Goal: Information Seeking & Learning: Learn about a topic

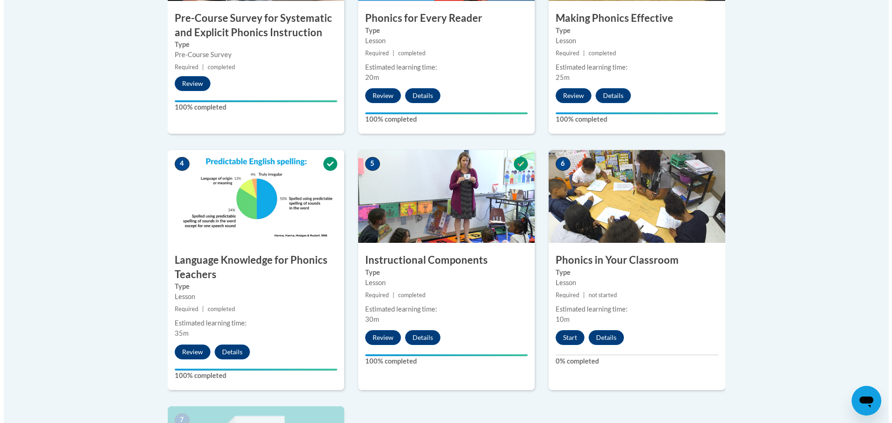
scroll to position [604, 0]
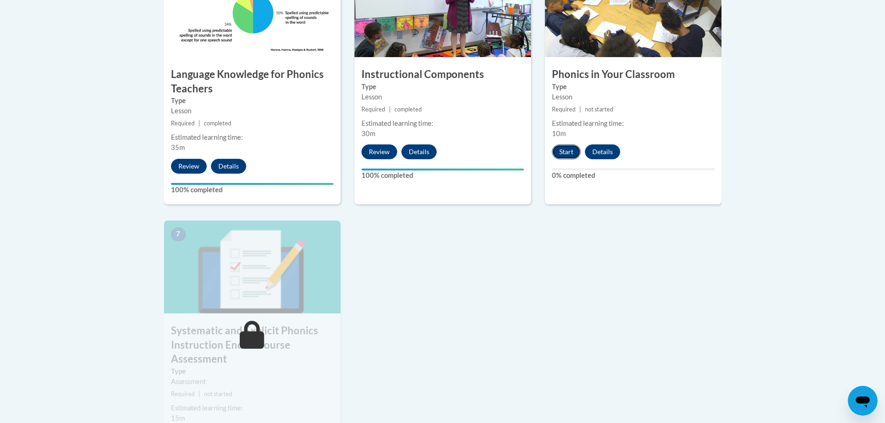
click at [568, 150] on button "Start" at bounding box center [566, 151] width 29 height 15
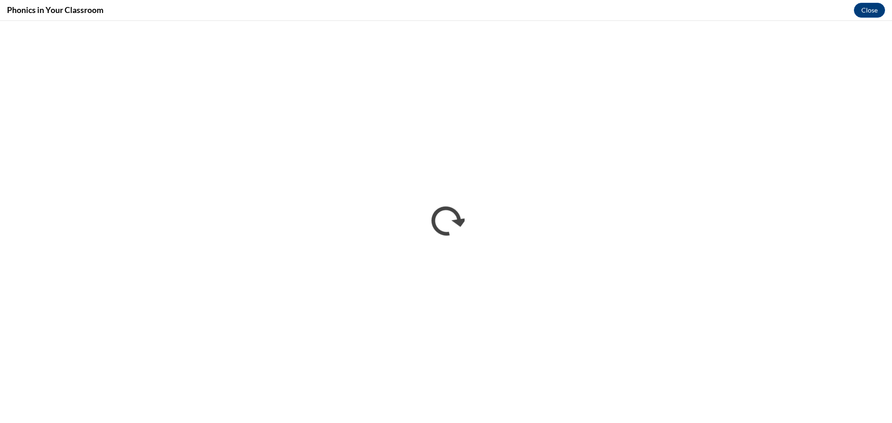
scroll to position [0, 0]
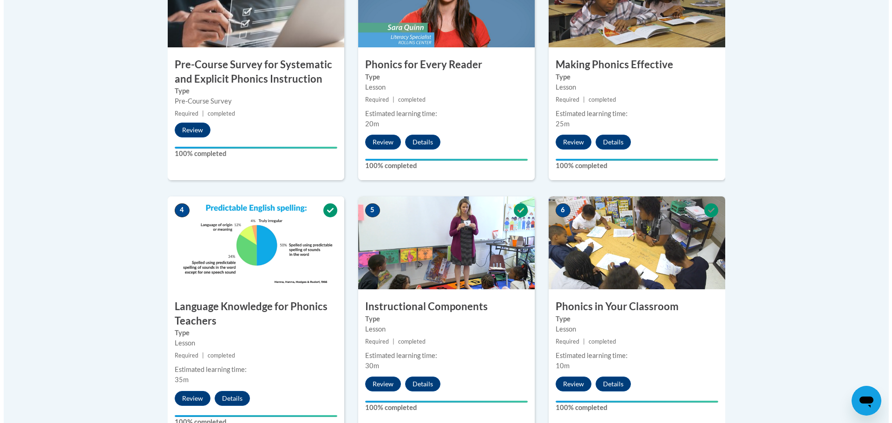
scroll to position [743, 0]
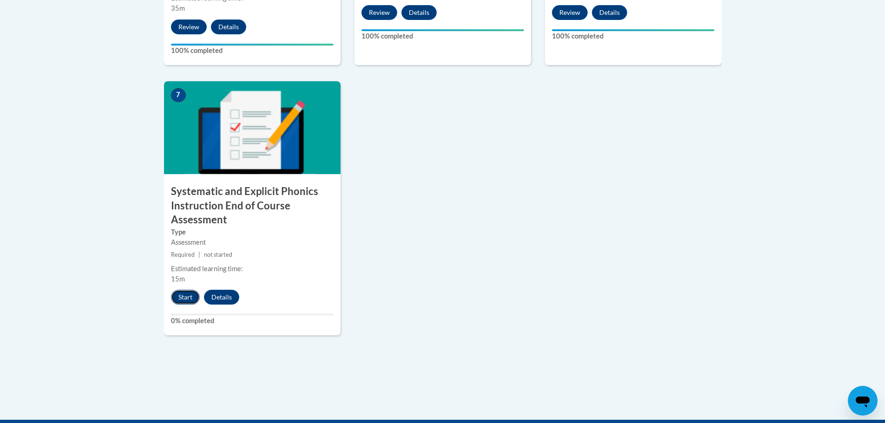
click at [190, 297] on button "Start" at bounding box center [185, 297] width 29 height 15
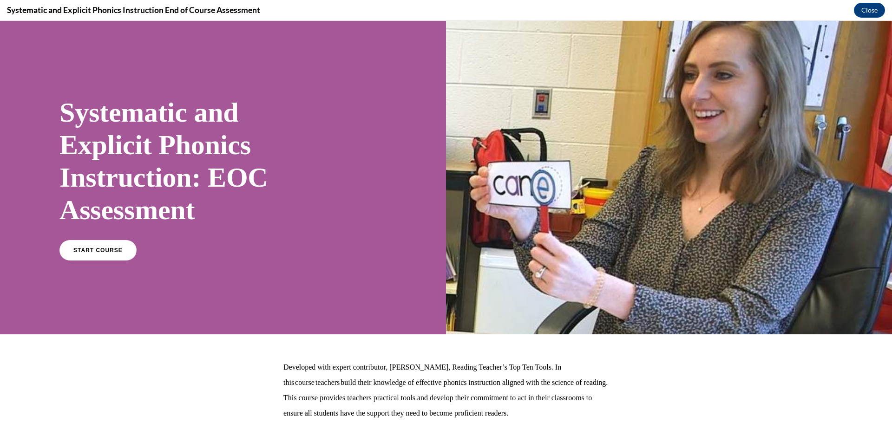
scroll to position [77, 0]
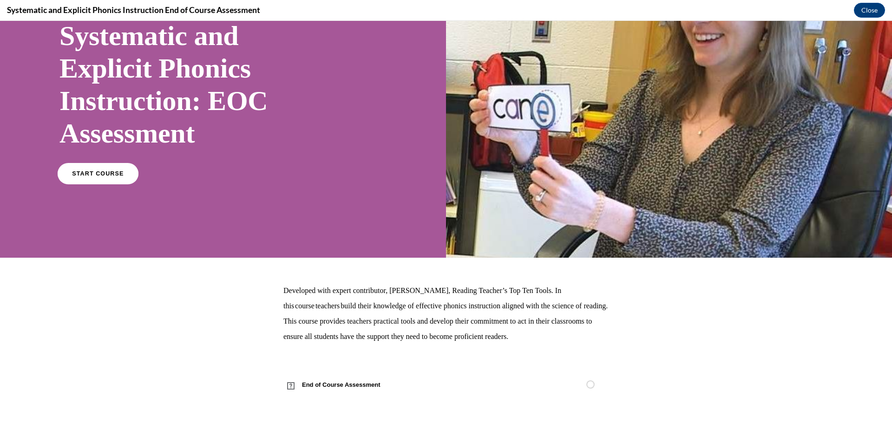
click at [116, 180] on link "START COURSE" at bounding box center [98, 173] width 81 height 21
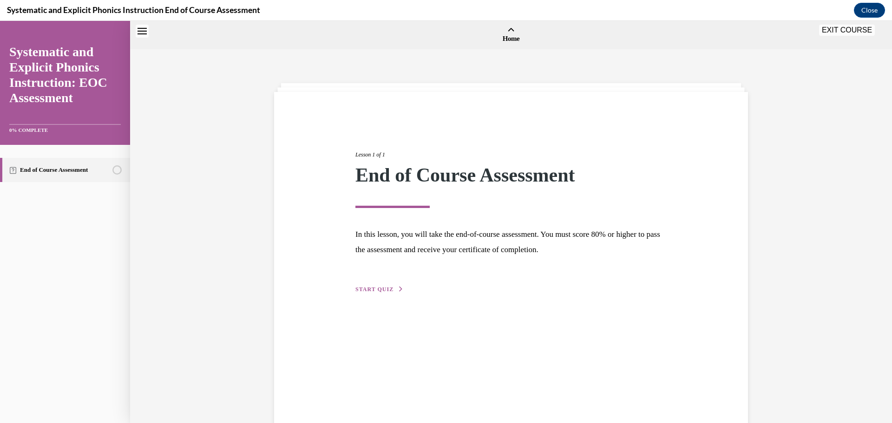
scroll to position [29, 0]
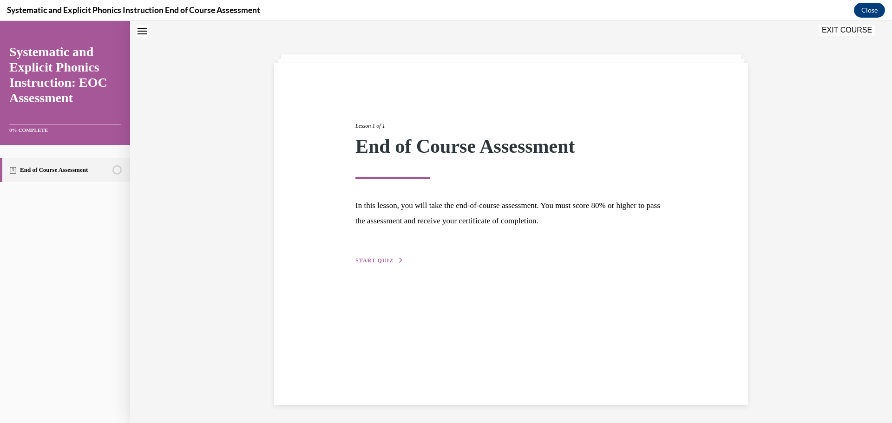
click at [379, 260] on span "START QUIZ" at bounding box center [374, 260] width 38 height 7
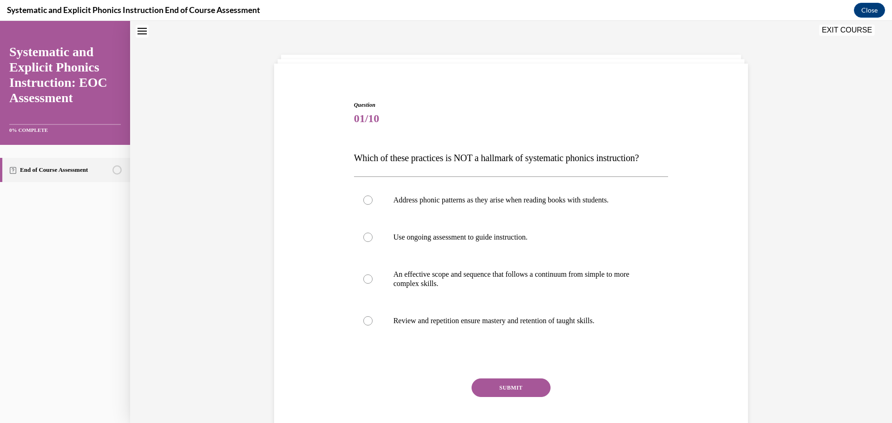
scroll to position [51, 0]
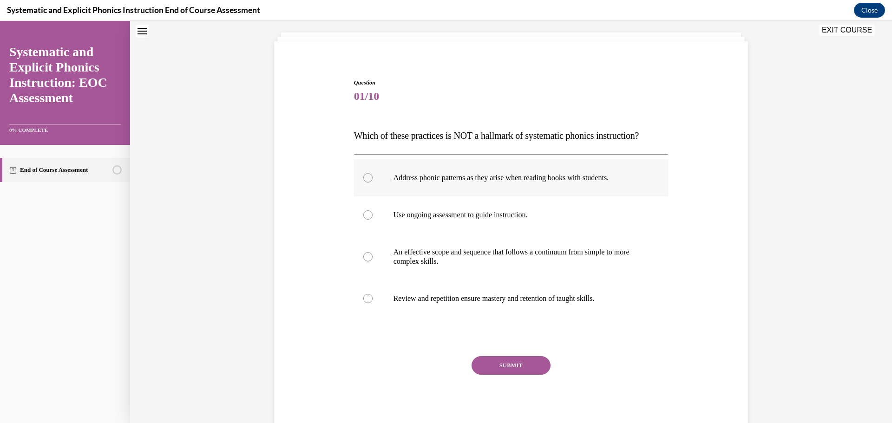
click at [498, 183] on div at bounding box center [511, 177] width 315 height 37
click at [513, 365] on button "SUBMIT" at bounding box center [511, 365] width 79 height 19
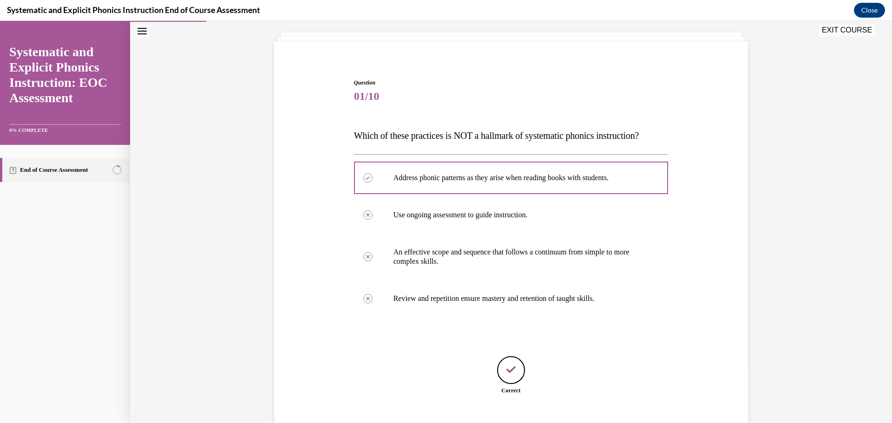
scroll to position [108, 0]
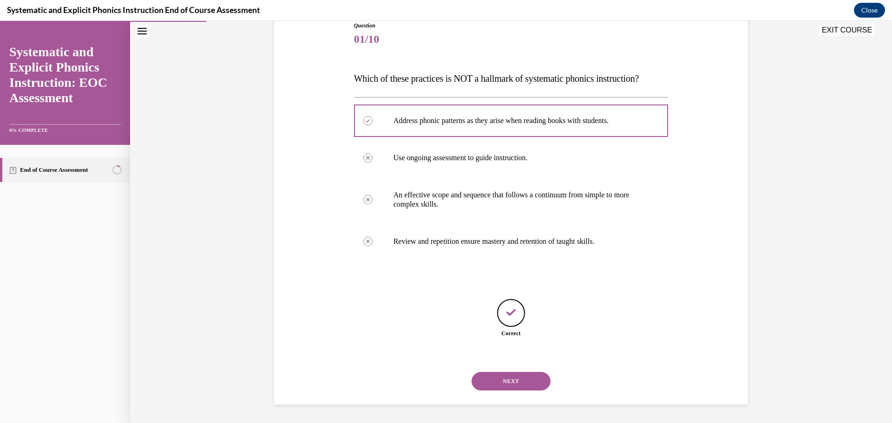
click at [517, 385] on button "NEXT" at bounding box center [511, 381] width 79 height 19
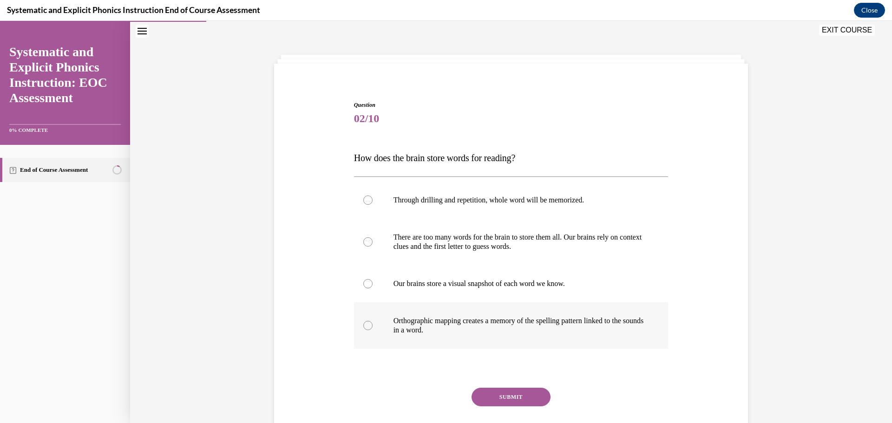
click at [591, 324] on p "Orthographic mapping creates a memory of the spelling pattern linked to the sou…" at bounding box center [519, 325] width 252 height 19
click at [508, 400] on button "SUBMIT" at bounding box center [511, 397] width 79 height 19
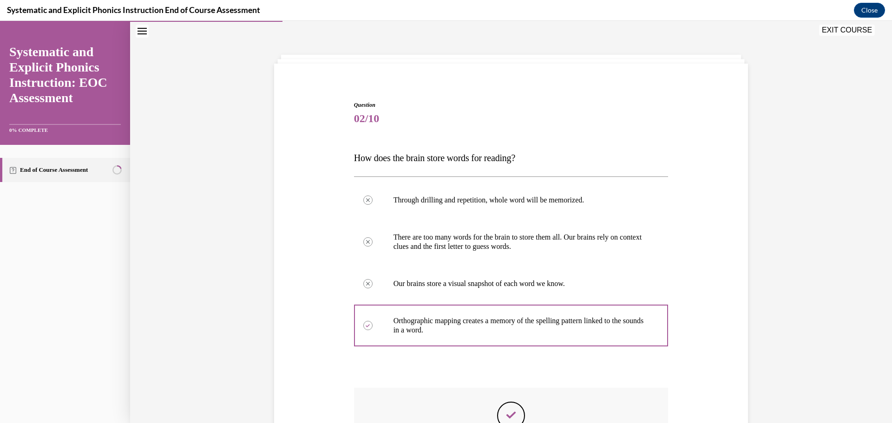
scroll to position [153, 0]
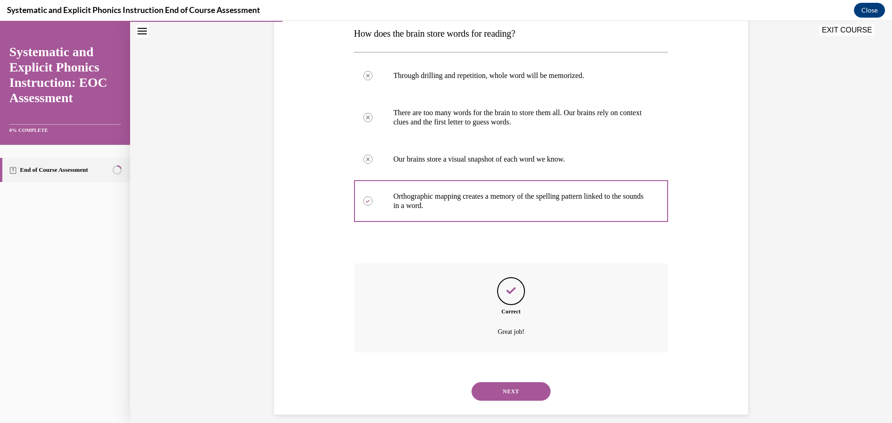
click at [511, 390] on button "NEXT" at bounding box center [511, 391] width 79 height 19
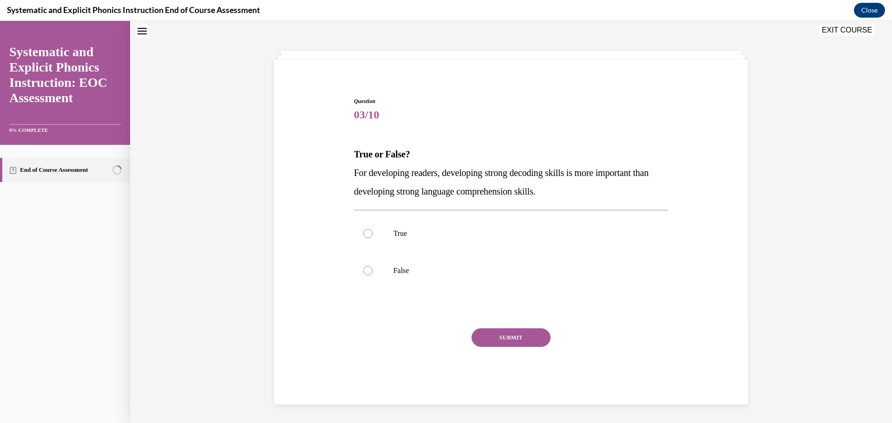
scroll to position [28, 0]
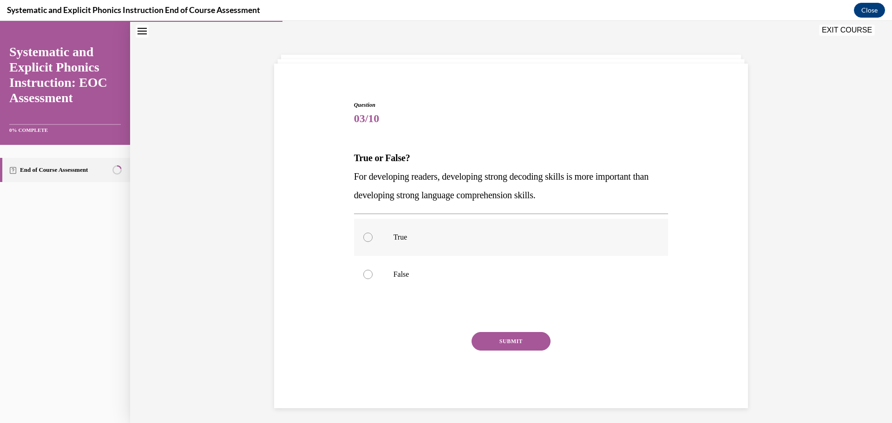
click at [472, 240] on p "True" at bounding box center [519, 237] width 252 height 9
click at [505, 344] on button "SUBMIT" at bounding box center [511, 341] width 79 height 19
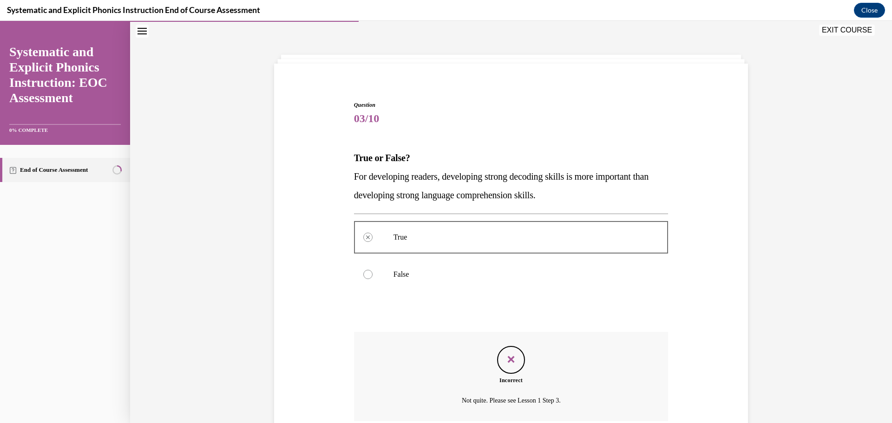
scroll to position [107, 0]
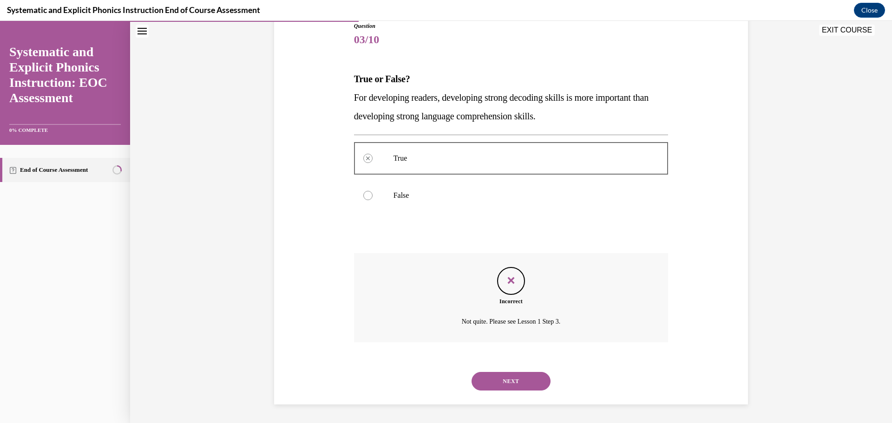
click at [518, 377] on button "NEXT" at bounding box center [511, 381] width 79 height 19
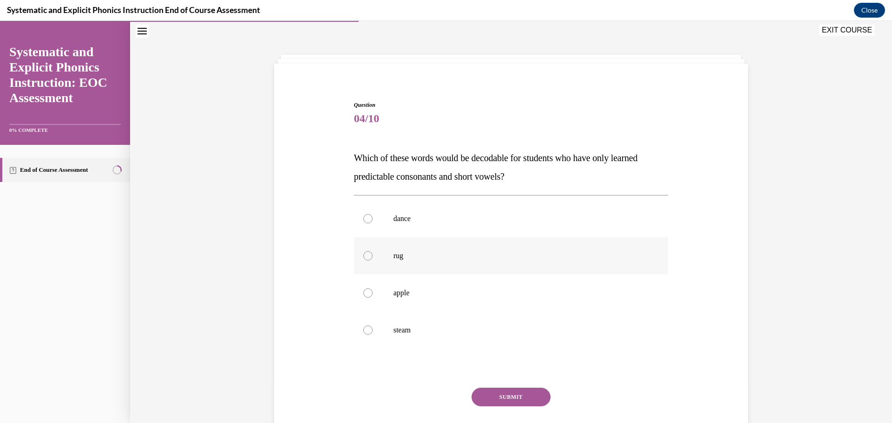
click at [363, 252] on div at bounding box center [367, 255] width 9 height 9
click at [511, 396] on button "SUBMIT" at bounding box center [511, 397] width 79 height 19
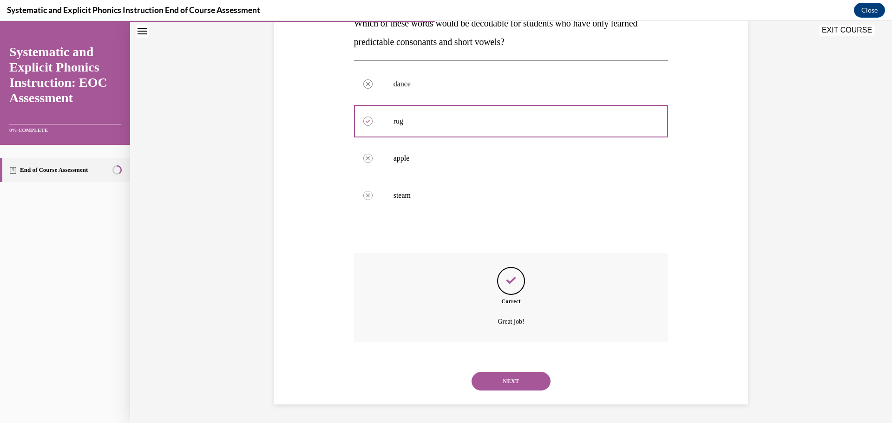
click at [506, 386] on button "NEXT" at bounding box center [511, 381] width 79 height 19
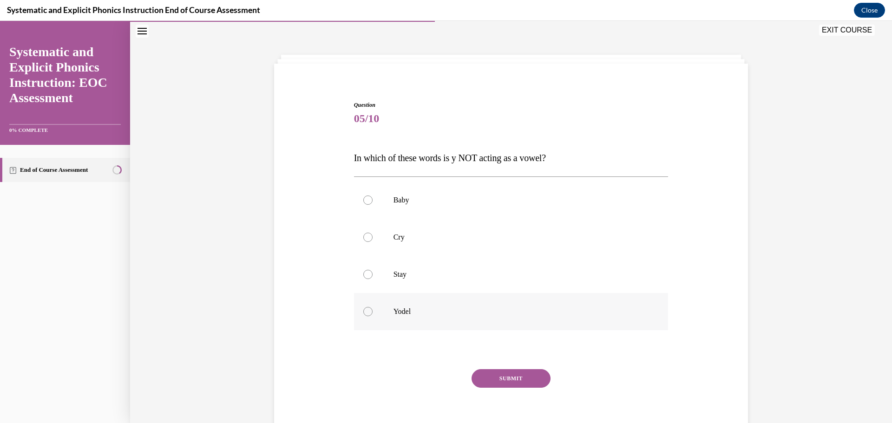
click at [447, 313] on p "Yodel" at bounding box center [519, 311] width 252 height 9
click at [521, 385] on button "SUBMIT" at bounding box center [511, 378] width 79 height 19
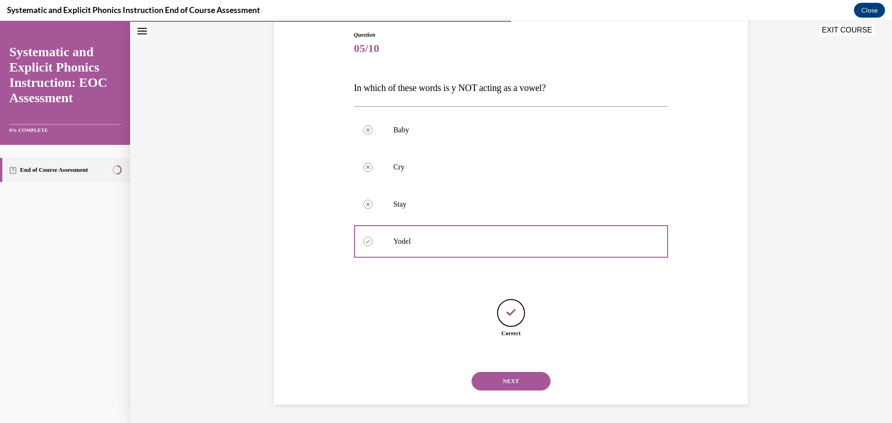
click at [517, 384] on button "NEXT" at bounding box center [511, 381] width 79 height 19
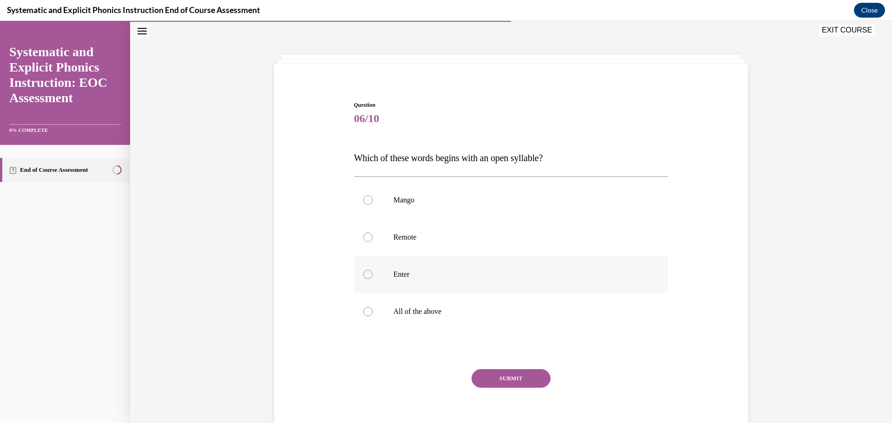
click at [451, 280] on div at bounding box center [511, 274] width 315 height 37
click at [439, 238] on p "Remote" at bounding box center [519, 237] width 252 height 9
click at [527, 375] on button "SUBMIT" at bounding box center [511, 378] width 79 height 19
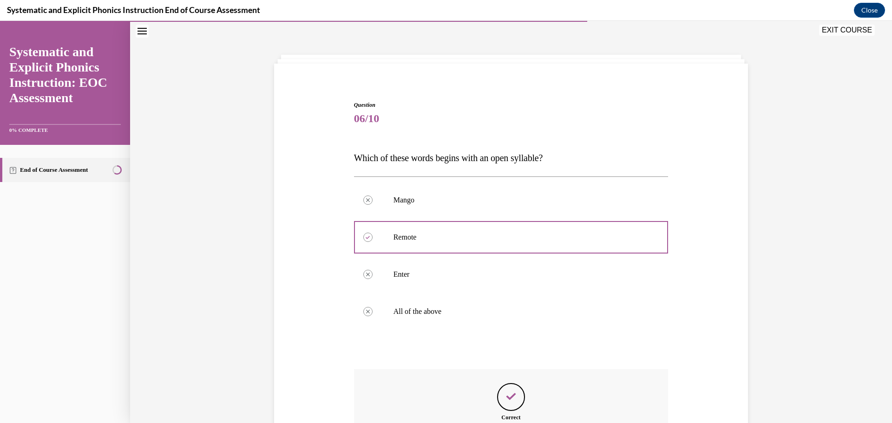
scroll to position [144, 0]
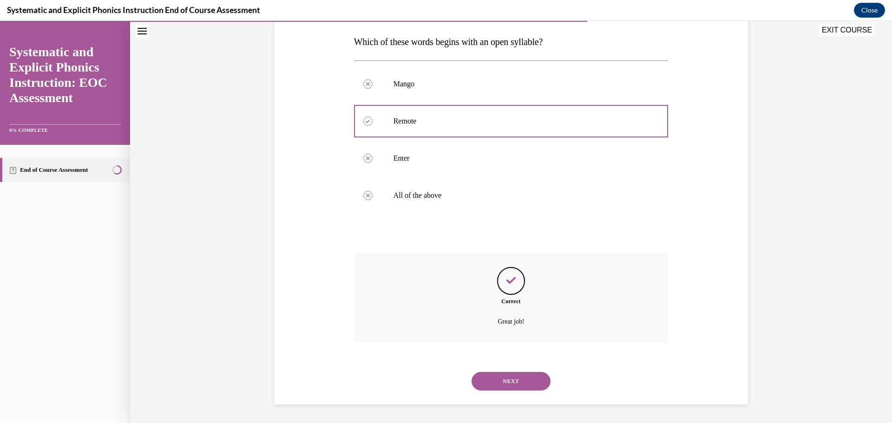
click at [523, 376] on button "NEXT" at bounding box center [511, 381] width 79 height 19
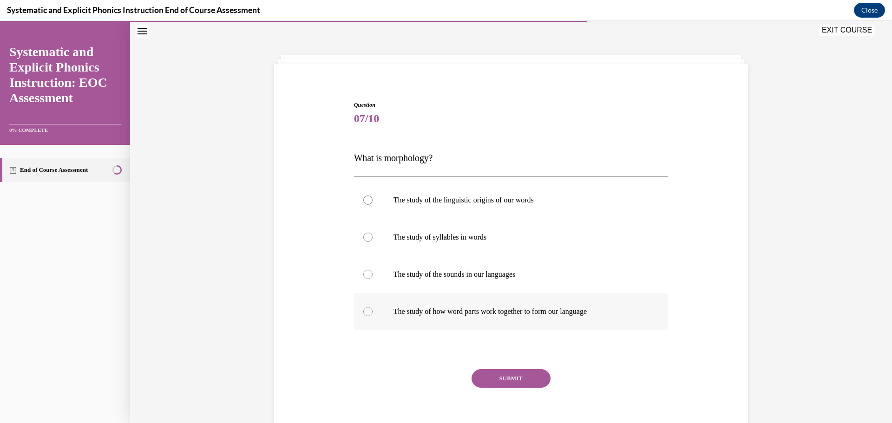
click at [562, 322] on div at bounding box center [511, 311] width 315 height 37
click at [502, 379] on button "SUBMIT" at bounding box center [511, 378] width 79 height 19
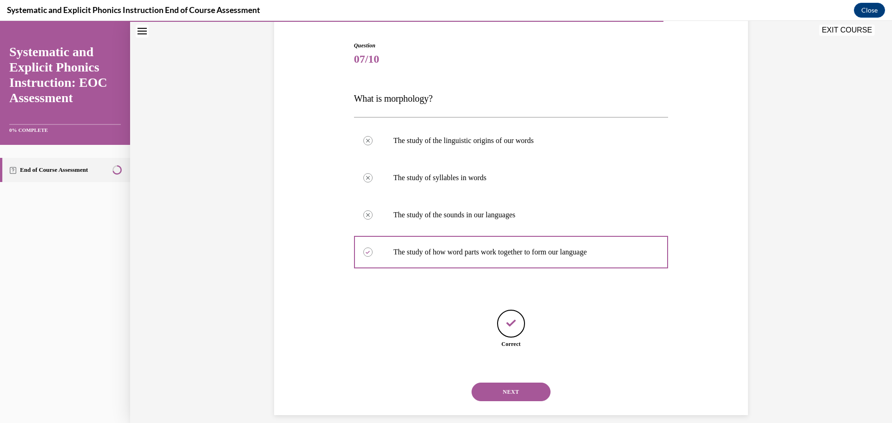
scroll to position [98, 0]
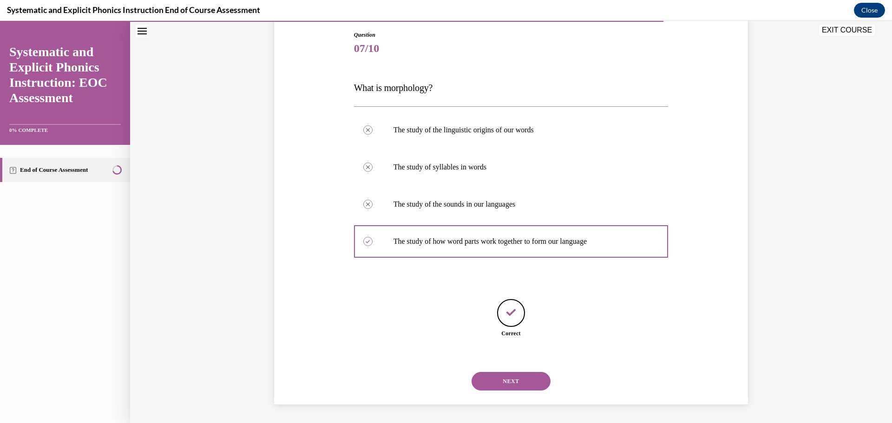
click at [510, 384] on button "NEXT" at bounding box center [511, 381] width 79 height 19
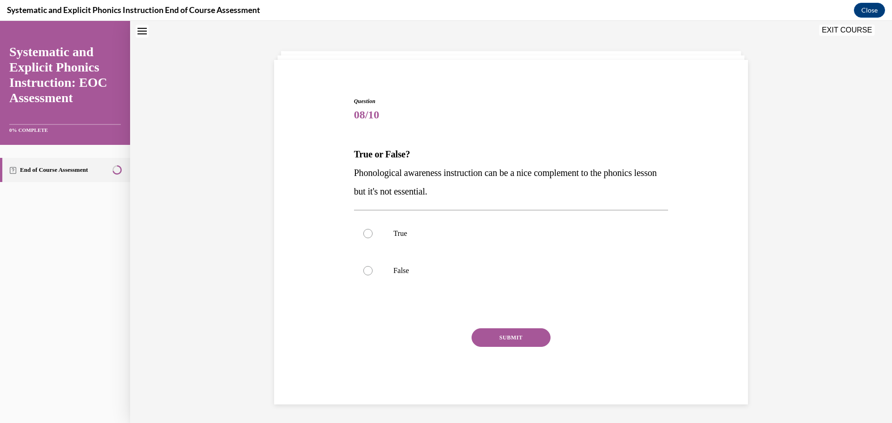
scroll to position [28, 0]
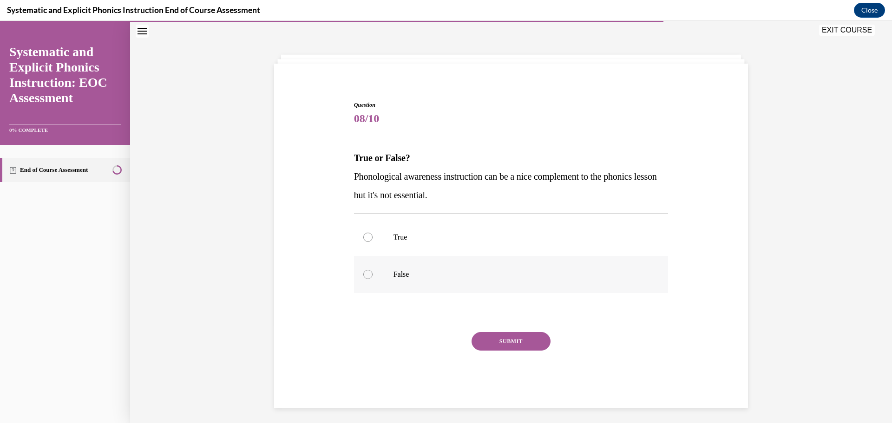
click at [447, 269] on div at bounding box center [511, 274] width 315 height 37
click at [493, 341] on button "SUBMIT" at bounding box center [511, 341] width 79 height 19
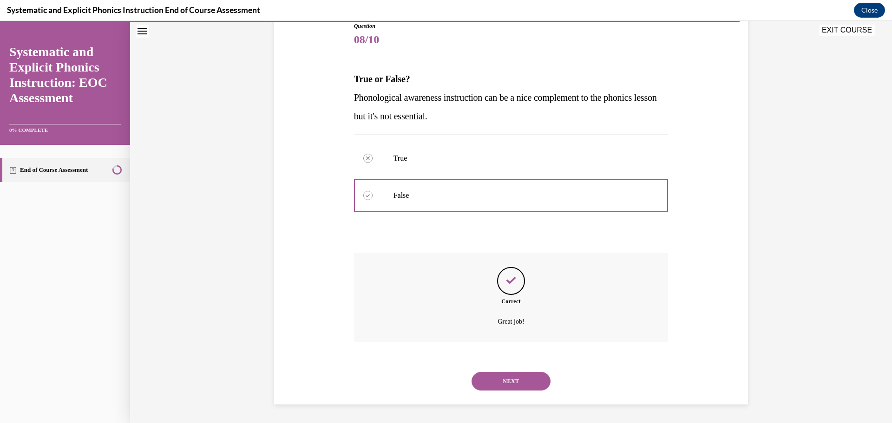
click at [501, 380] on button "NEXT" at bounding box center [511, 381] width 79 height 19
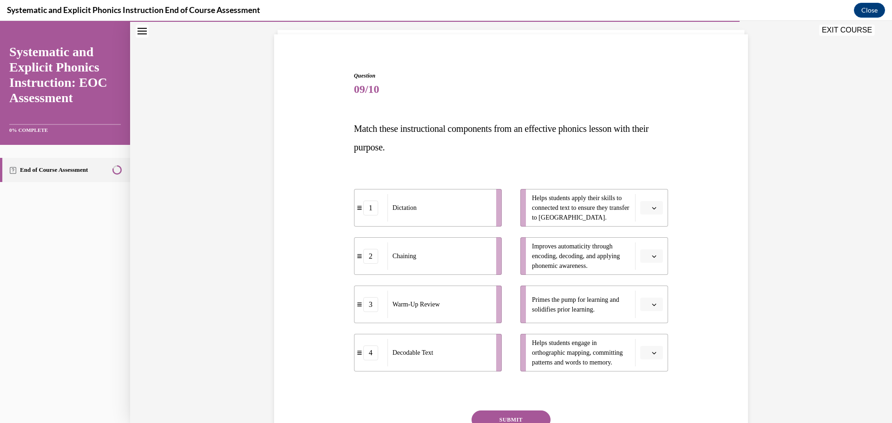
scroll to position [91, 0]
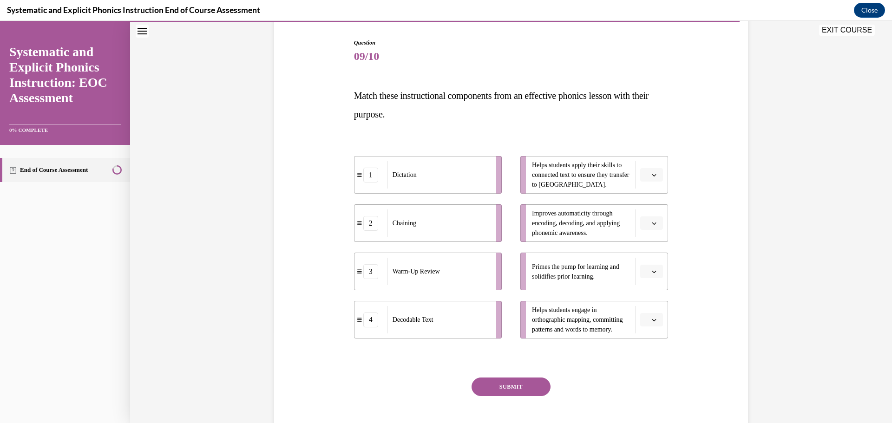
click at [652, 273] on icon "button" at bounding box center [654, 271] width 5 height 5
click at [640, 350] on div "3" at bounding box center [647, 348] width 23 height 19
click at [651, 177] on span "button" at bounding box center [654, 175] width 7 height 7
click at [649, 274] on div "4" at bounding box center [647, 270] width 23 height 19
click at [647, 321] on button "button" at bounding box center [651, 320] width 23 height 14
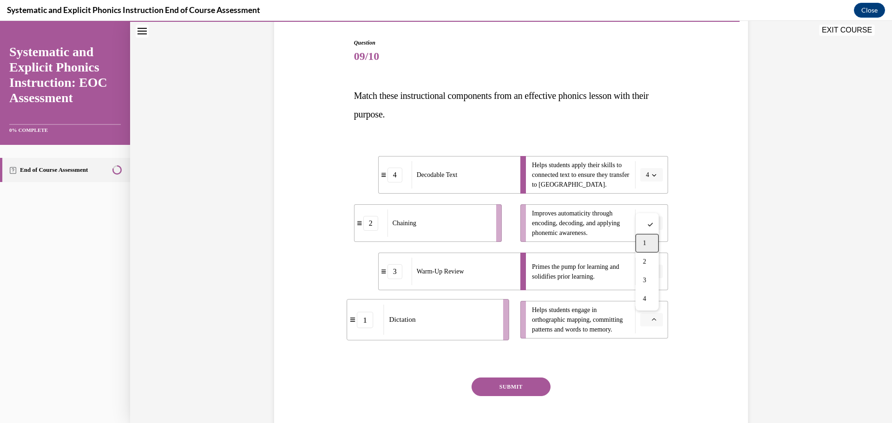
click at [645, 244] on span "1" at bounding box center [644, 243] width 3 height 7
click at [652, 221] on icon "button" at bounding box center [654, 223] width 5 height 5
click at [653, 274] on div "2" at bounding box center [647, 281] width 23 height 19
click at [505, 388] on button "SUBMIT" at bounding box center [511, 387] width 79 height 19
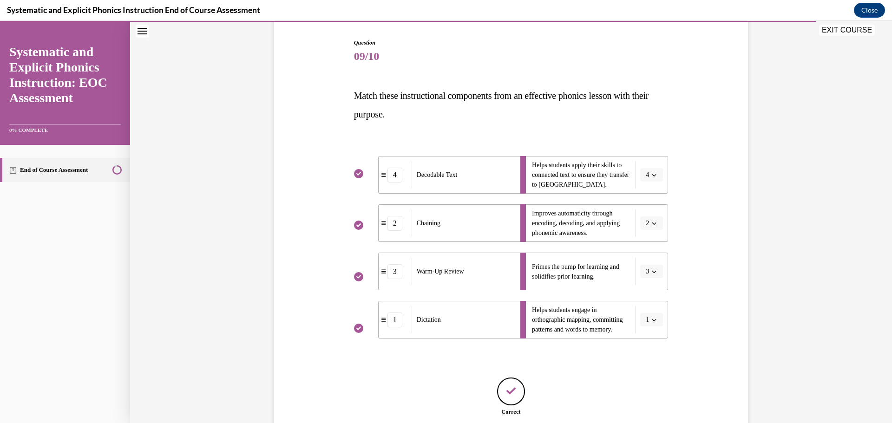
scroll to position [169, 0]
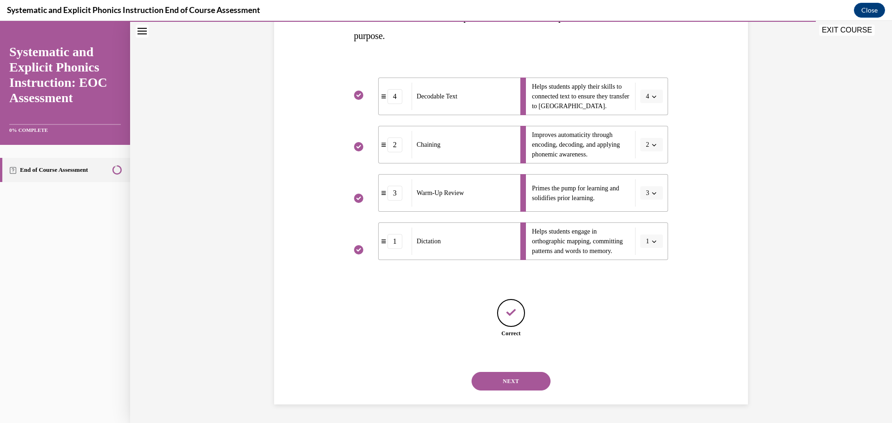
click at [521, 381] on button "NEXT" at bounding box center [511, 381] width 79 height 19
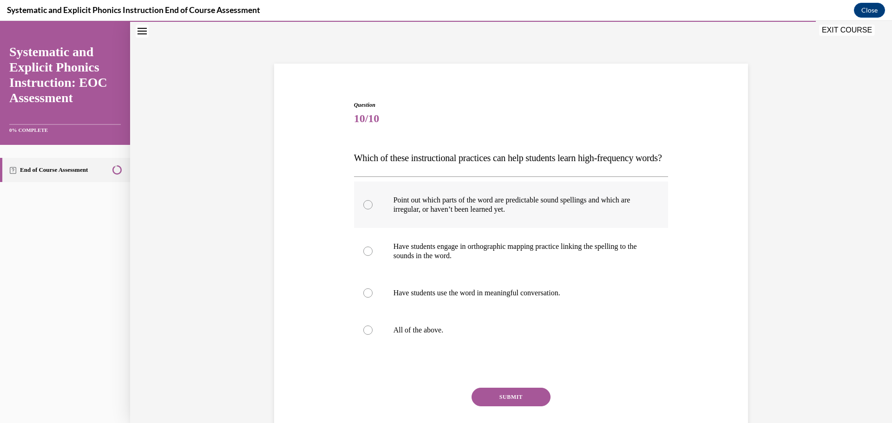
scroll to position [75, 0]
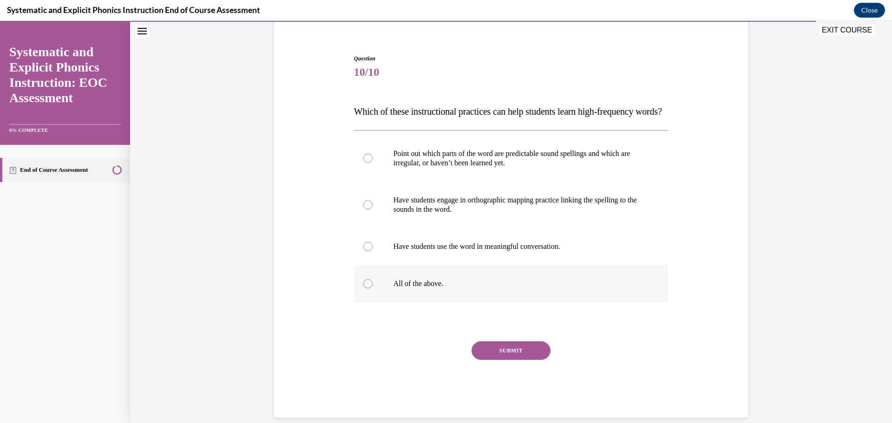
click at [462, 294] on div at bounding box center [511, 283] width 315 height 37
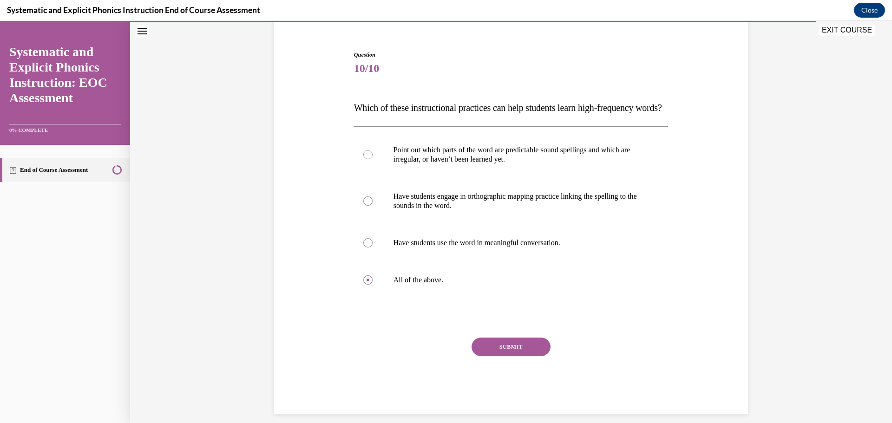
click at [508, 356] on button "SUBMIT" at bounding box center [511, 347] width 79 height 19
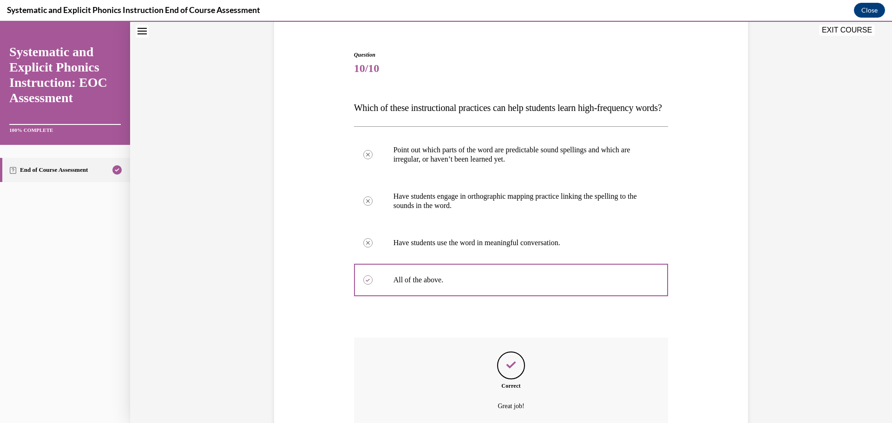
scroll to position [182, 0]
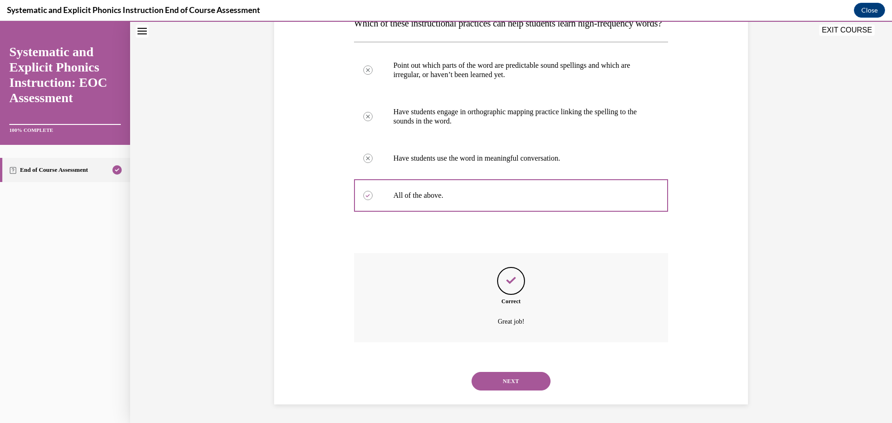
click at [502, 383] on button "NEXT" at bounding box center [511, 381] width 79 height 19
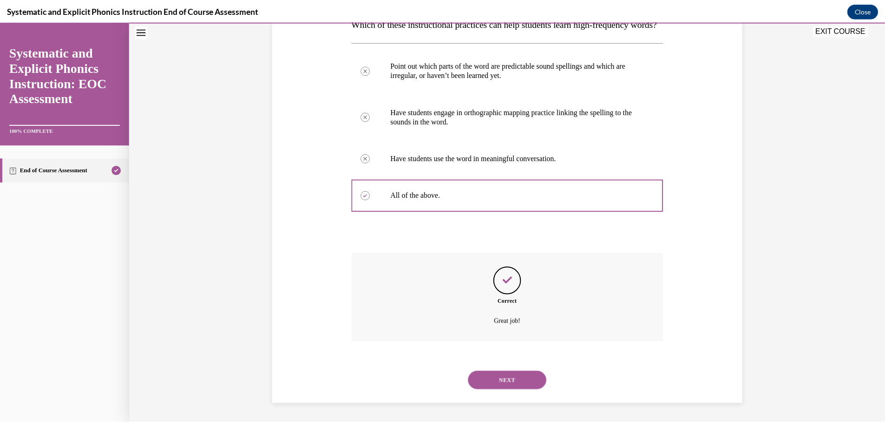
scroll to position [74, 0]
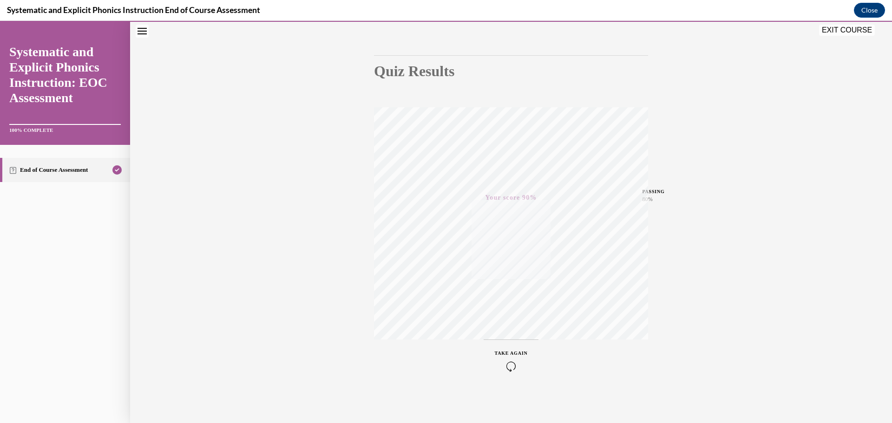
click at [863, 31] on button "EXIT COURSE" at bounding box center [847, 30] width 56 height 11
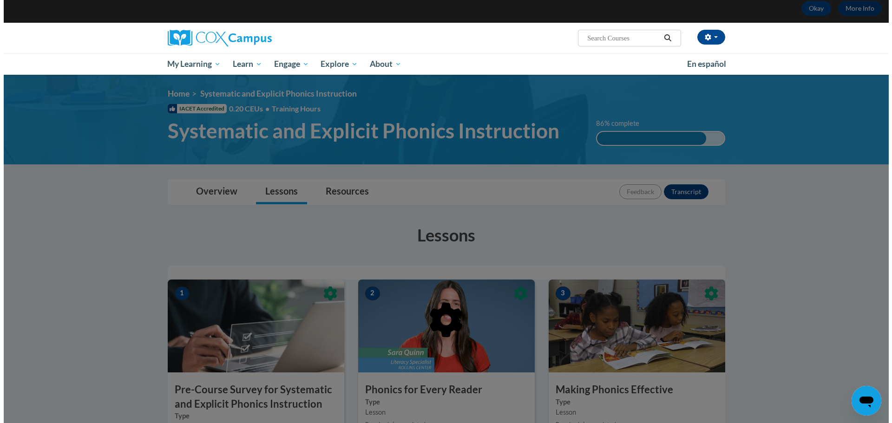
scroll to position [93, 0]
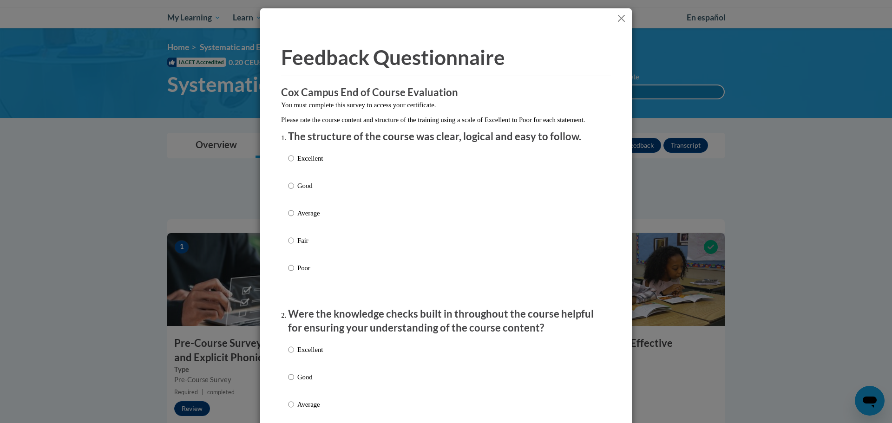
click at [311, 164] on p "Excellent" at bounding box center [310, 158] width 26 height 10
click at [294, 164] on input "Excellent" at bounding box center [291, 158] width 6 height 10
radio input "true"
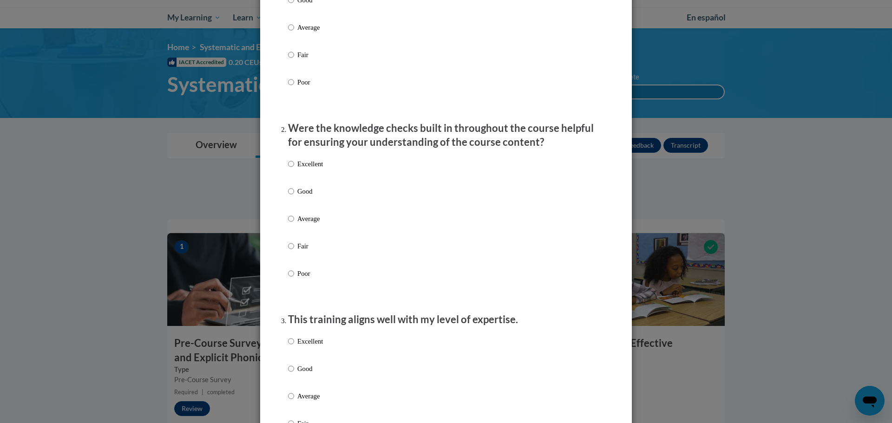
scroll to position [232, 0]
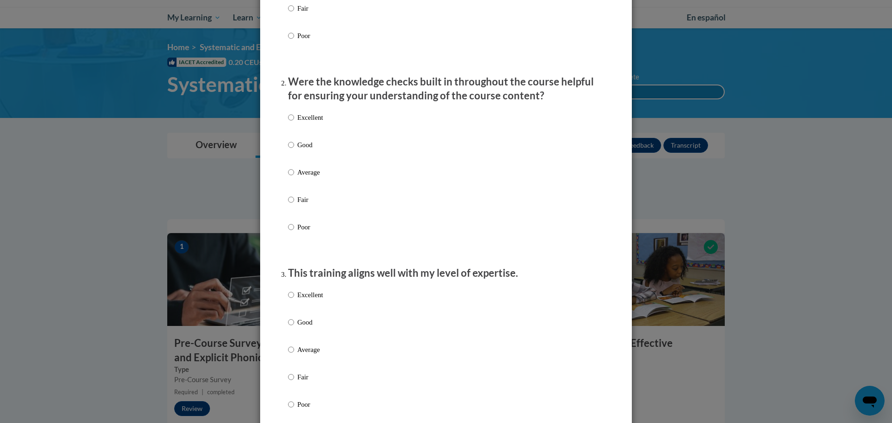
click at [315, 123] on p "Excellent" at bounding box center [310, 117] width 26 height 10
click at [294, 123] on input "Excellent" at bounding box center [291, 117] width 6 height 10
radio input "true"
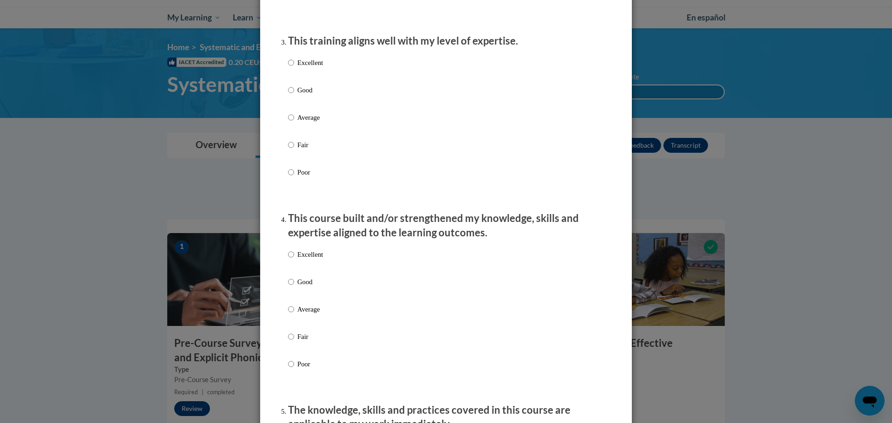
click at [307, 68] on p "Excellent" at bounding box center [310, 63] width 26 height 10
click at [294, 68] on input "Excellent" at bounding box center [291, 63] width 6 height 10
radio input "true"
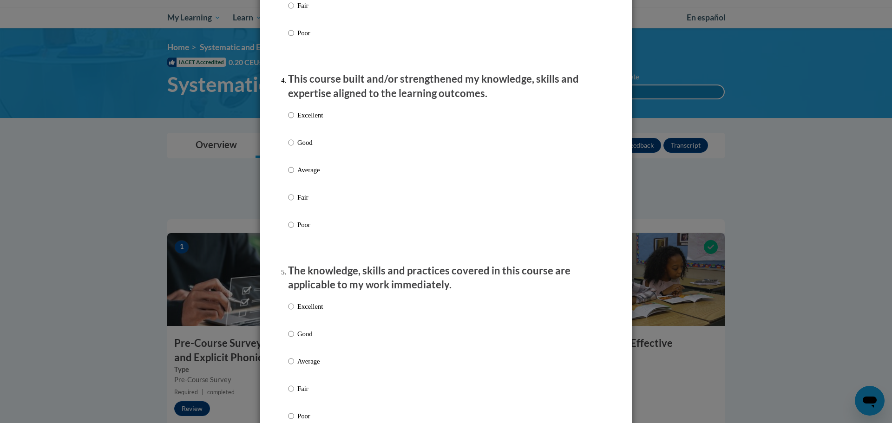
click at [309, 120] on p "Excellent" at bounding box center [310, 115] width 26 height 10
click at [294, 120] on input "Excellent" at bounding box center [291, 115] width 6 height 10
radio input "true"
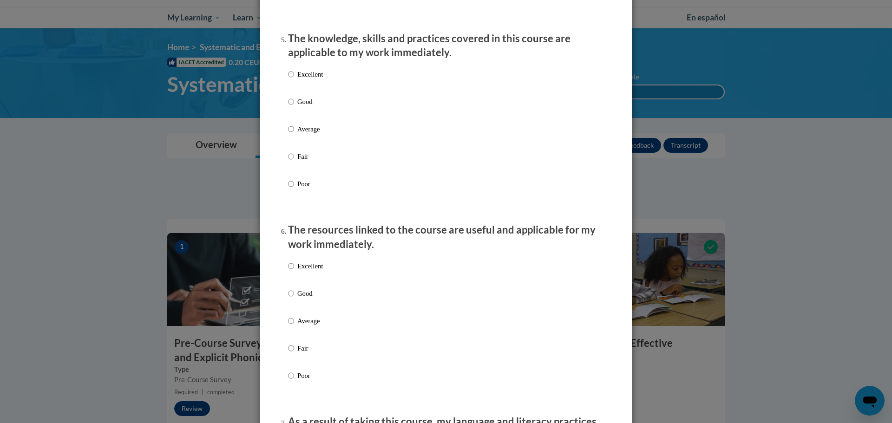
click at [306, 91] on label "Excellent" at bounding box center [305, 81] width 35 height 25
click at [294, 79] on input "Excellent" at bounding box center [291, 74] width 6 height 10
radio input "true"
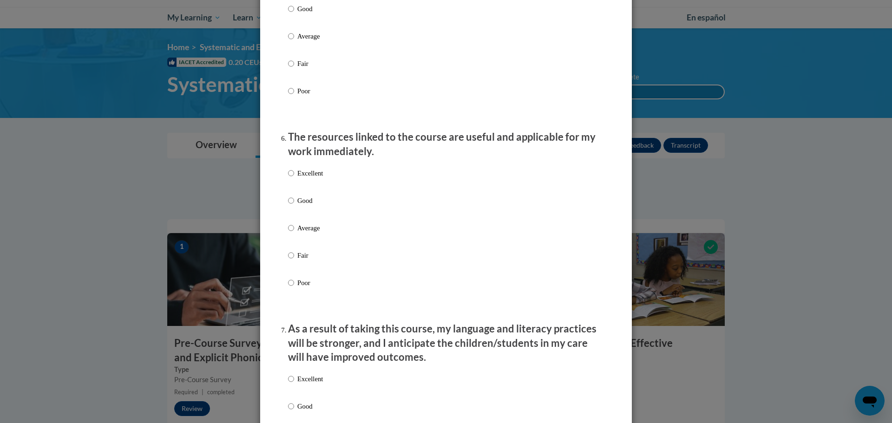
scroll to position [976, 0]
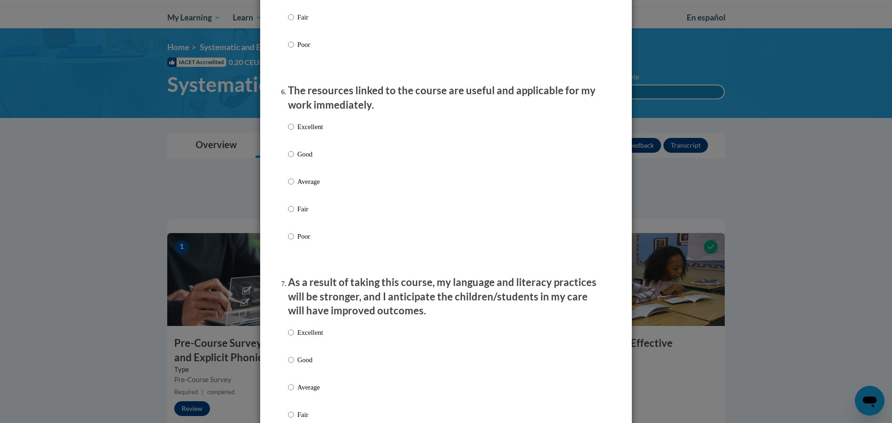
click at [307, 132] on p "Excellent" at bounding box center [310, 127] width 26 height 10
click at [294, 132] on input "Excellent" at bounding box center [291, 127] width 6 height 10
radio input "true"
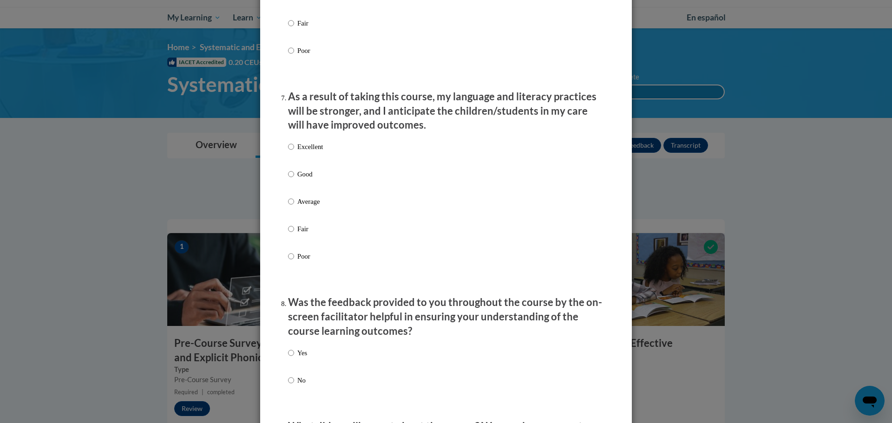
click at [306, 152] on p "Excellent" at bounding box center [310, 147] width 26 height 10
click at [294, 152] on input "Excellent" at bounding box center [291, 147] width 6 height 10
radio input "true"
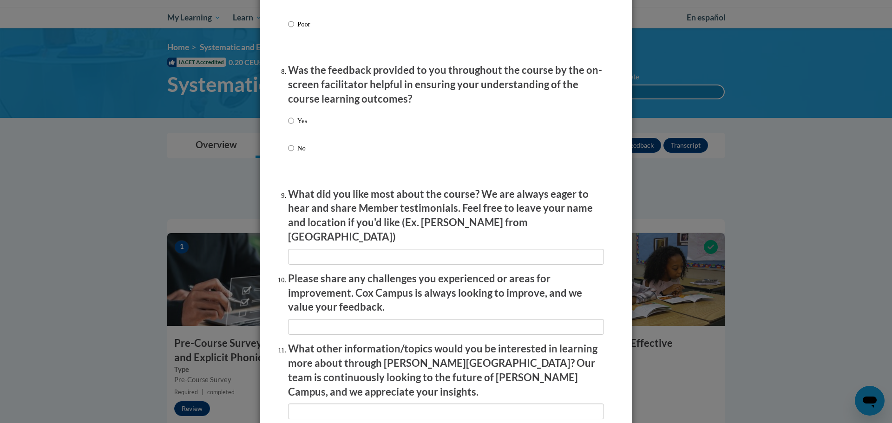
click at [297, 137] on label "Yes" at bounding box center [297, 128] width 19 height 25
click at [294, 126] on input "Yes" at bounding box center [291, 121] width 6 height 10
radio input "true"
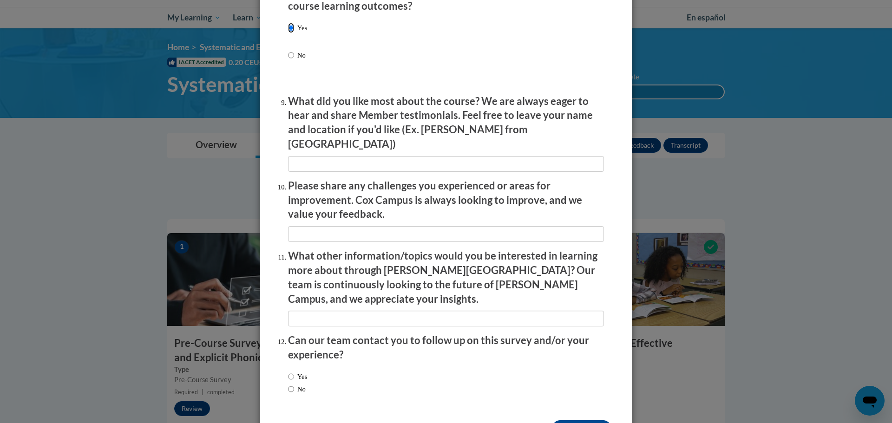
scroll to position [1507, 0]
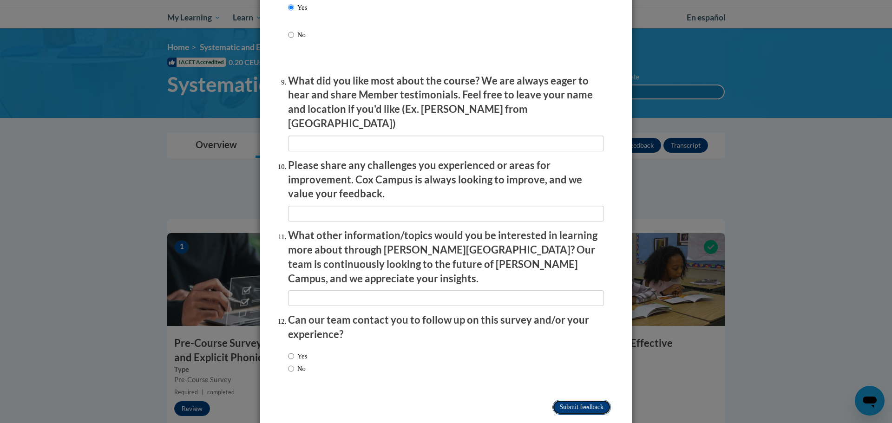
click at [566, 400] on input "Submit feedback" at bounding box center [581, 407] width 59 height 15
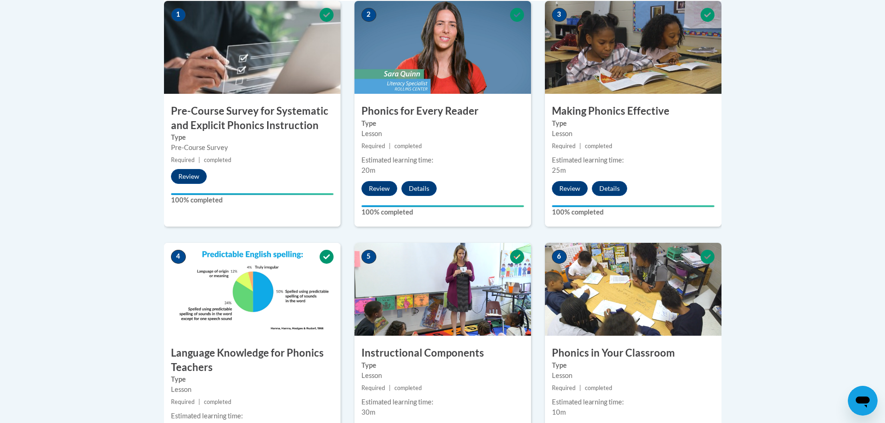
scroll to position [46, 0]
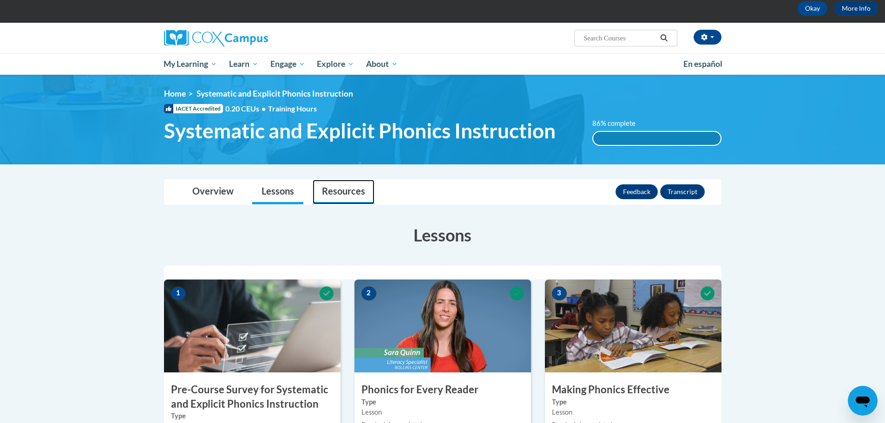
click at [337, 188] on link "Resources" at bounding box center [344, 192] width 62 height 25
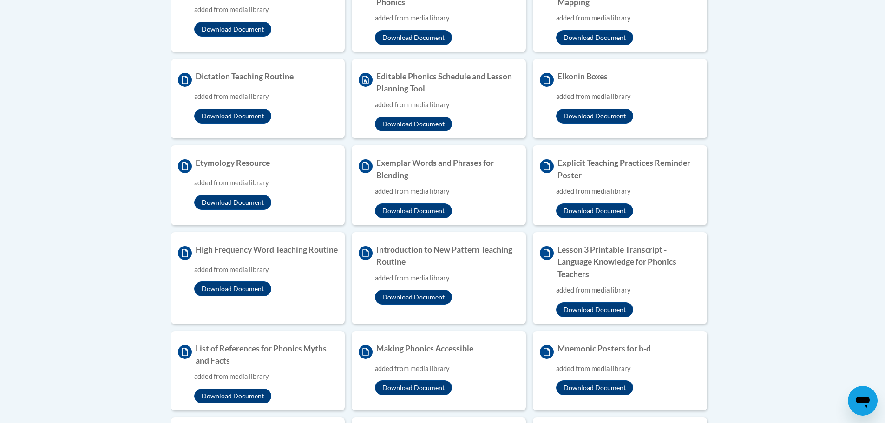
scroll to position [93, 0]
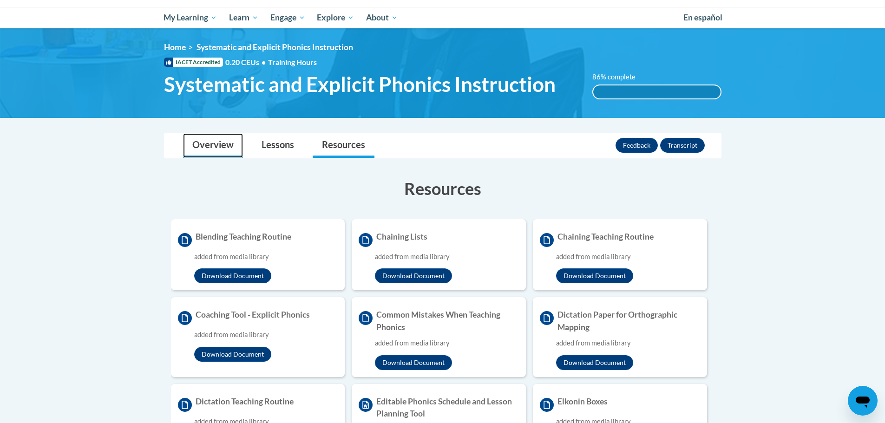
click at [219, 141] on link "Overview" at bounding box center [213, 145] width 60 height 25
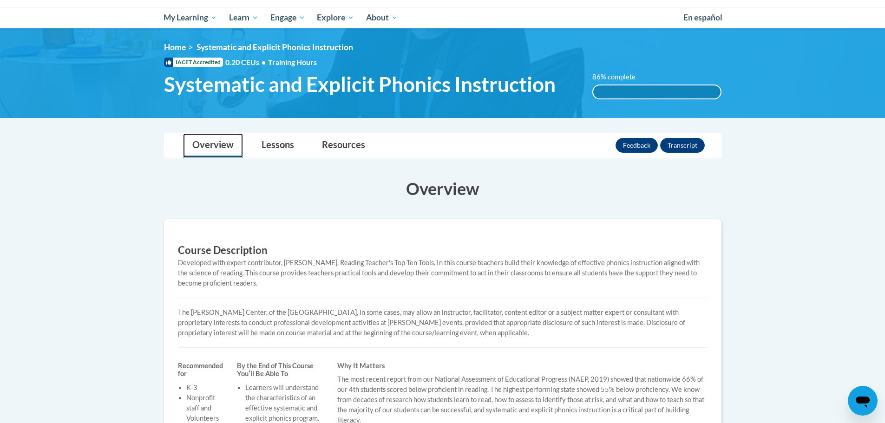
scroll to position [0, 0]
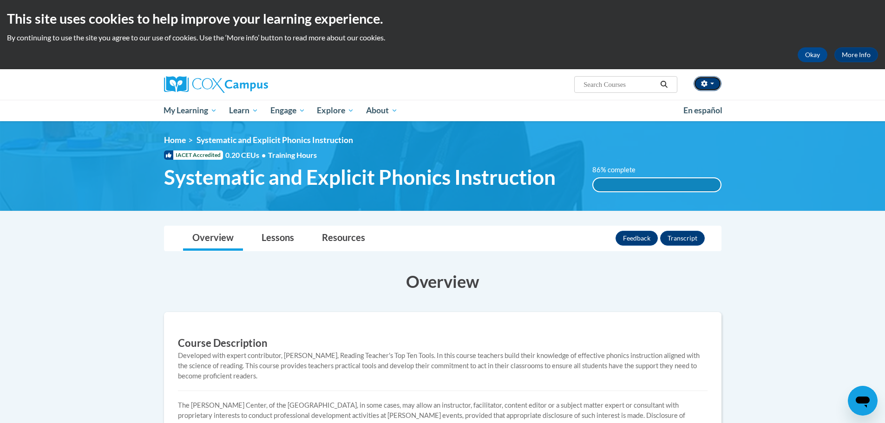
click at [716, 85] on button "button" at bounding box center [708, 83] width 28 height 15
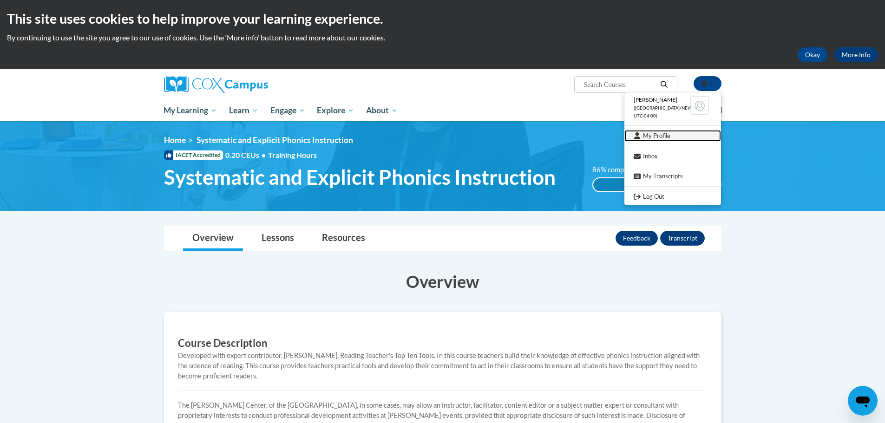
click at [681, 139] on link "My Profile" at bounding box center [672, 136] width 97 height 12
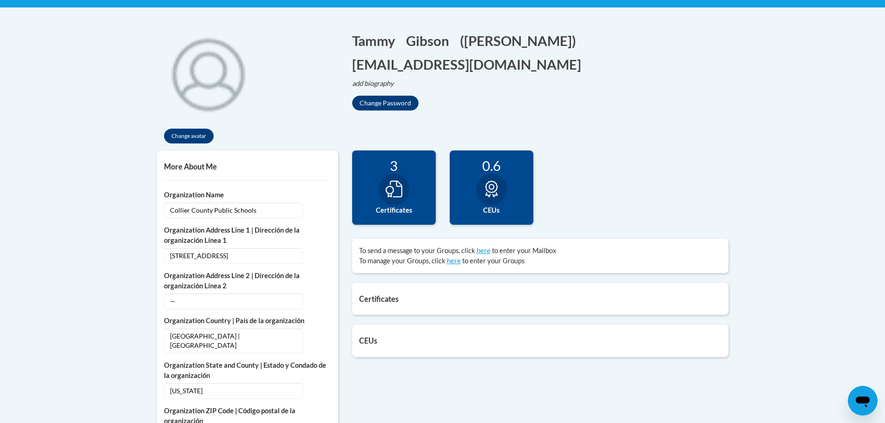
click at [413, 178] on div "3 Certificates" at bounding box center [394, 188] width 84 height 74
click at [388, 185] on icon at bounding box center [394, 189] width 17 height 17
click at [396, 207] on label "Certificates" at bounding box center [394, 210] width 70 height 10
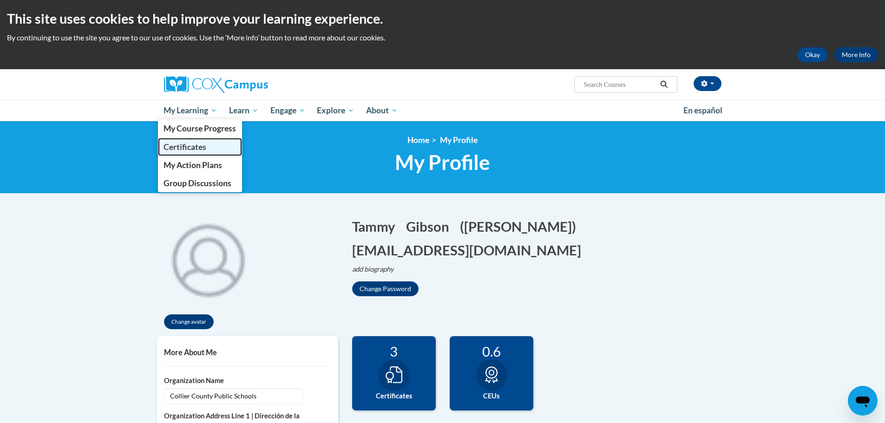
click at [200, 150] on span "Certificates" at bounding box center [185, 147] width 43 height 10
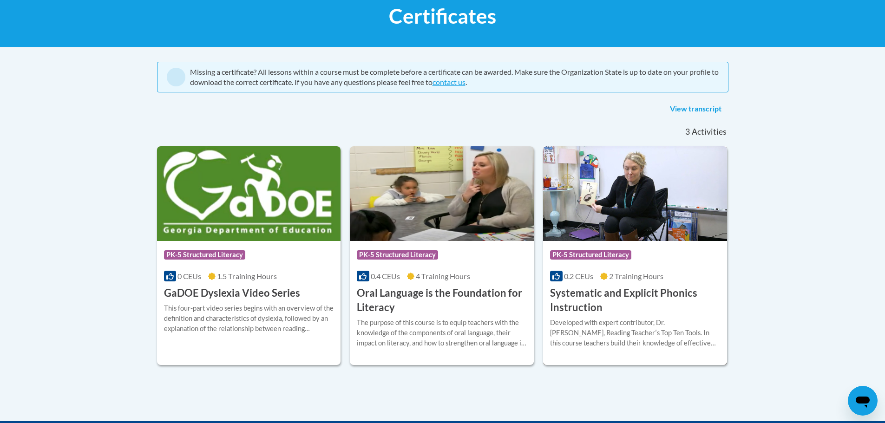
click at [616, 307] on h3 "Systematic and Explicit Phonics Instruction" at bounding box center [635, 300] width 170 height 29
